Goal: Task Accomplishment & Management: Manage account settings

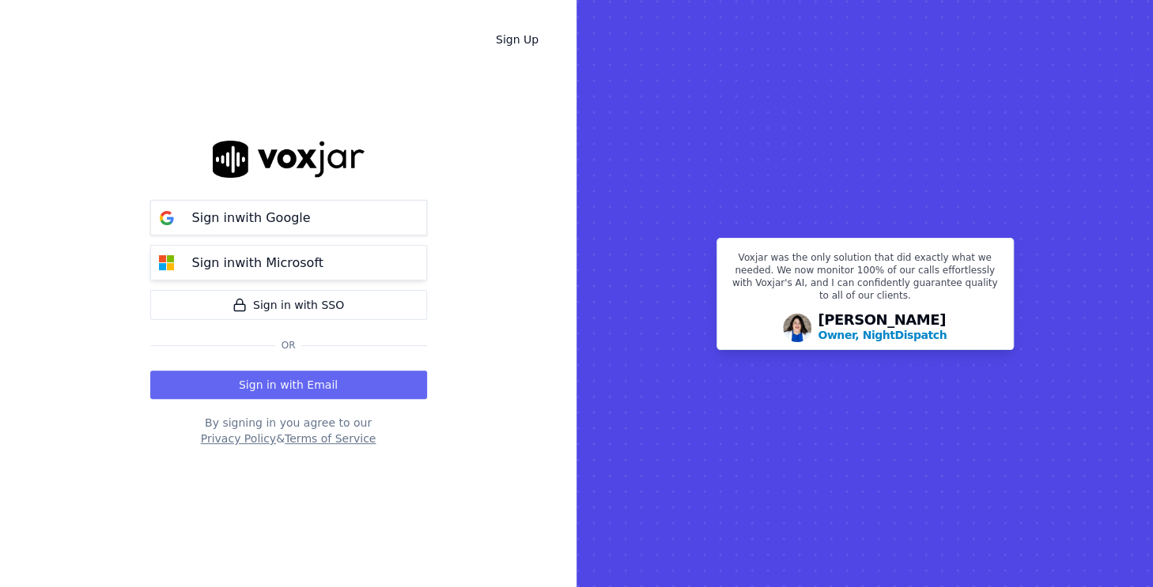
click at [304, 270] on p "Sign in with Microsoft" at bounding box center [257, 263] width 131 height 19
